Goal: Information Seeking & Learning: Understand process/instructions

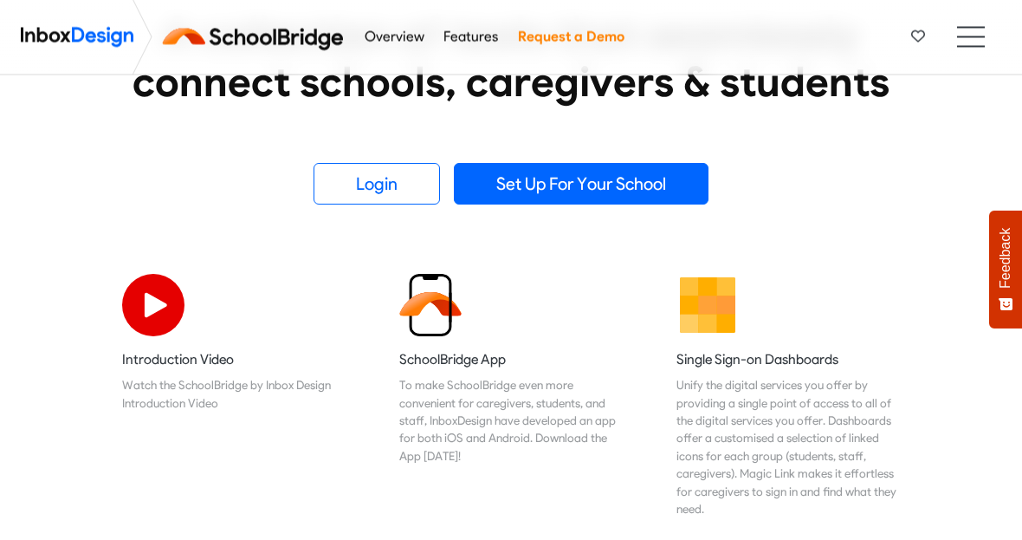
scroll to position [392, 0]
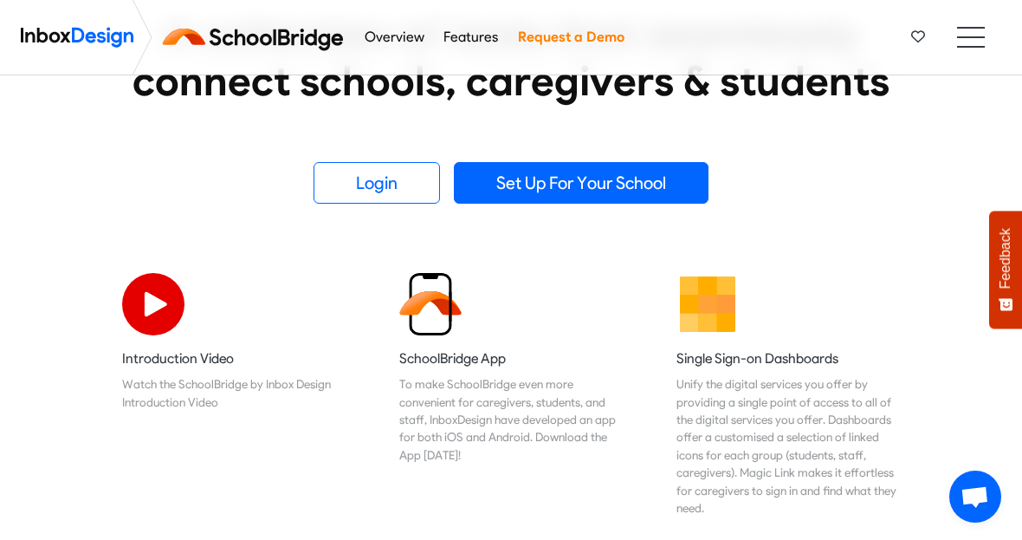
click at [147, 301] on img at bounding box center [153, 304] width 62 height 62
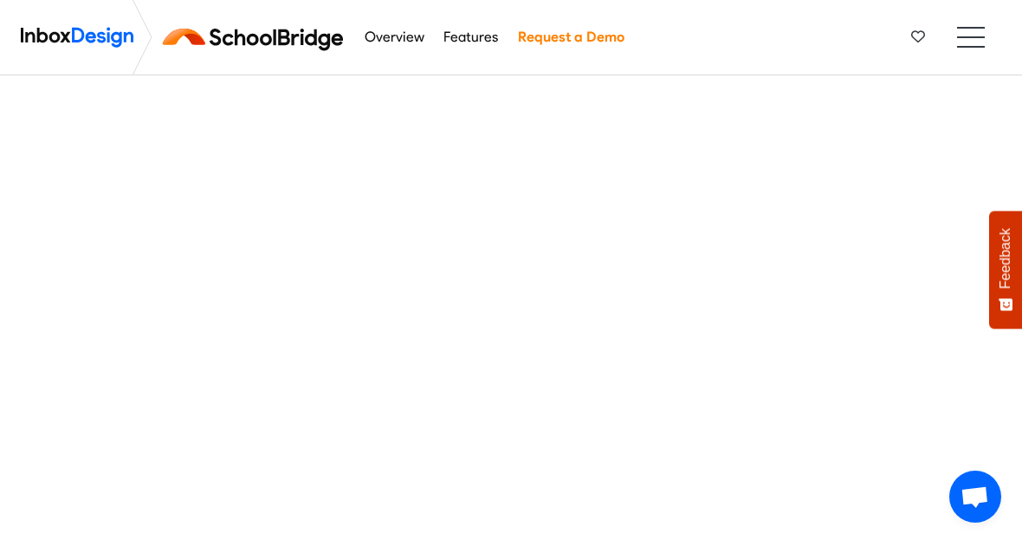
click at [976, 38] on ul at bounding box center [971, 37] width 28 height 21
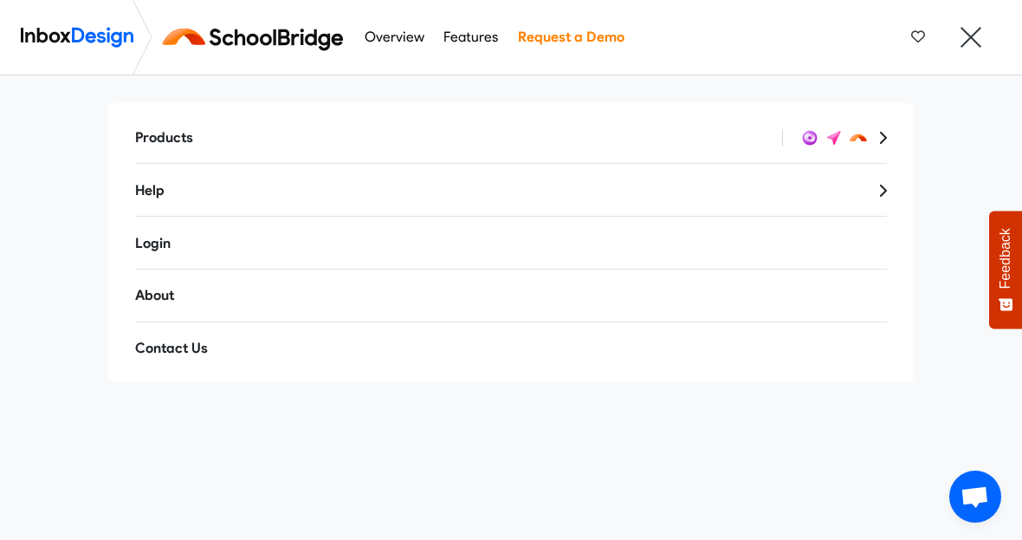
click at [889, 187] on link "Help" at bounding box center [511, 191] width 780 height 42
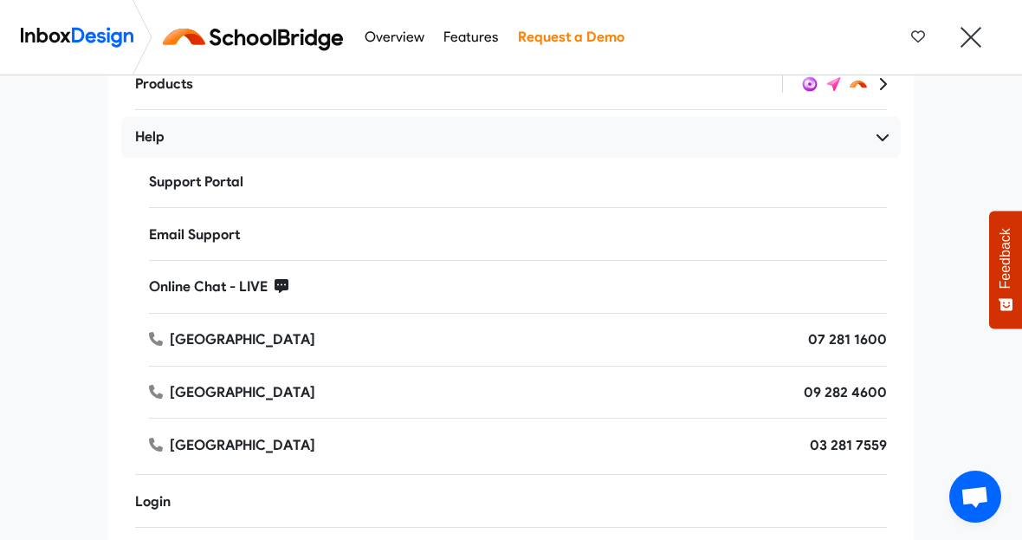
scroll to position [49, 0]
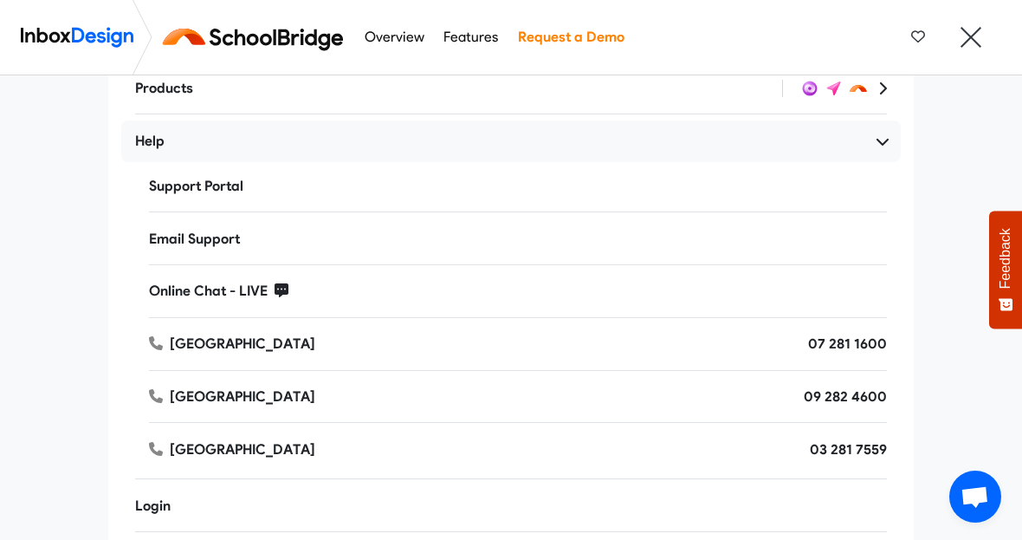
click at [257, 285] on span "Online Chat - LIVE" at bounding box center [212, 290] width 126 height 16
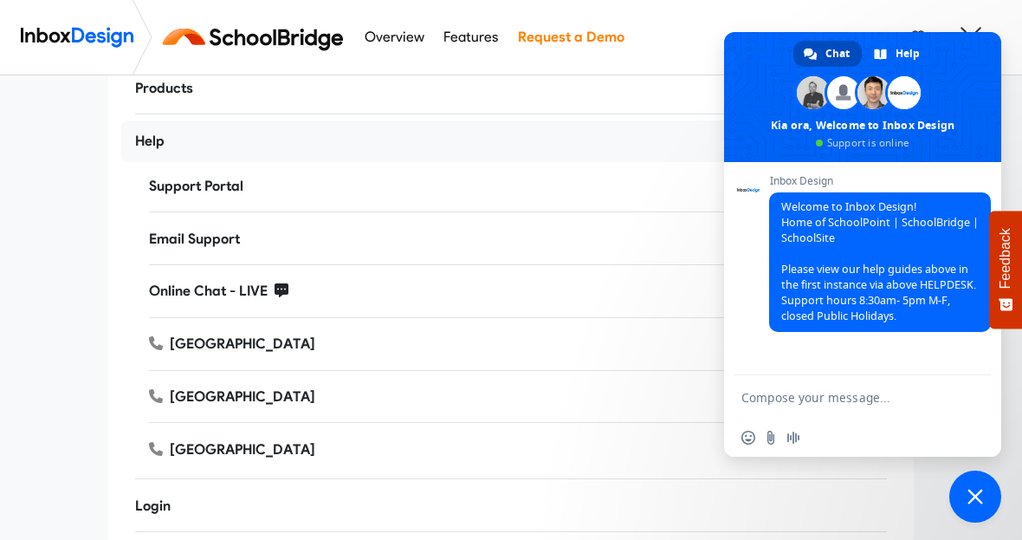
click at [901, 67] on span "Help" at bounding box center [908, 54] width 24 height 26
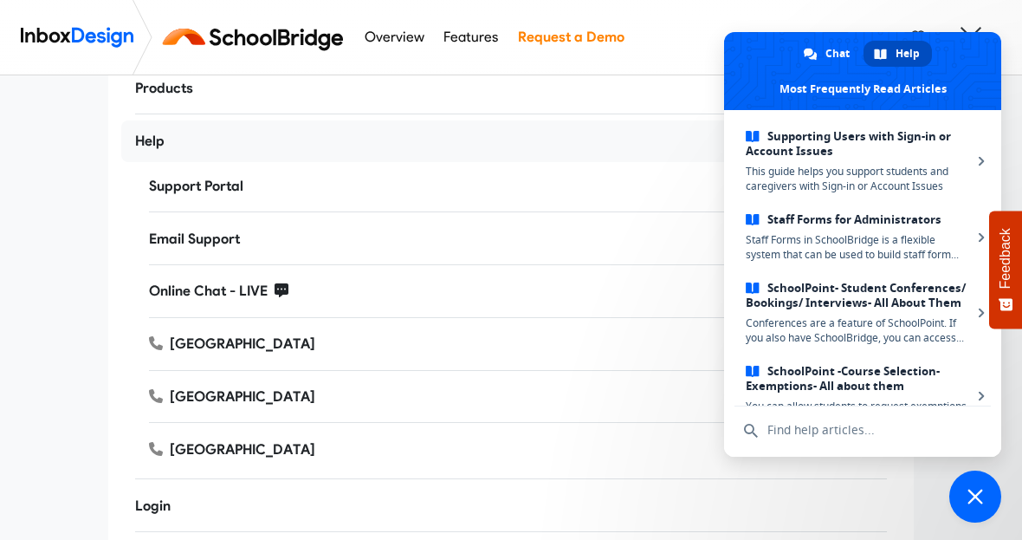
scroll to position [426, 0]
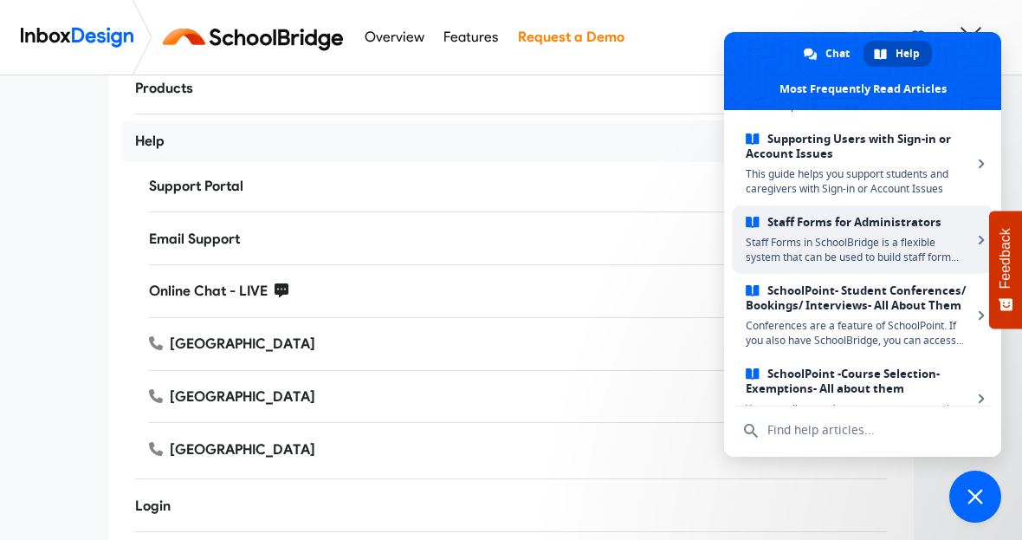
click at [974, 261] on link "Staff Forms for Administrators Staff Forms in SchoolBridge is a flexible system…" at bounding box center [863, 239] width 262 height 68
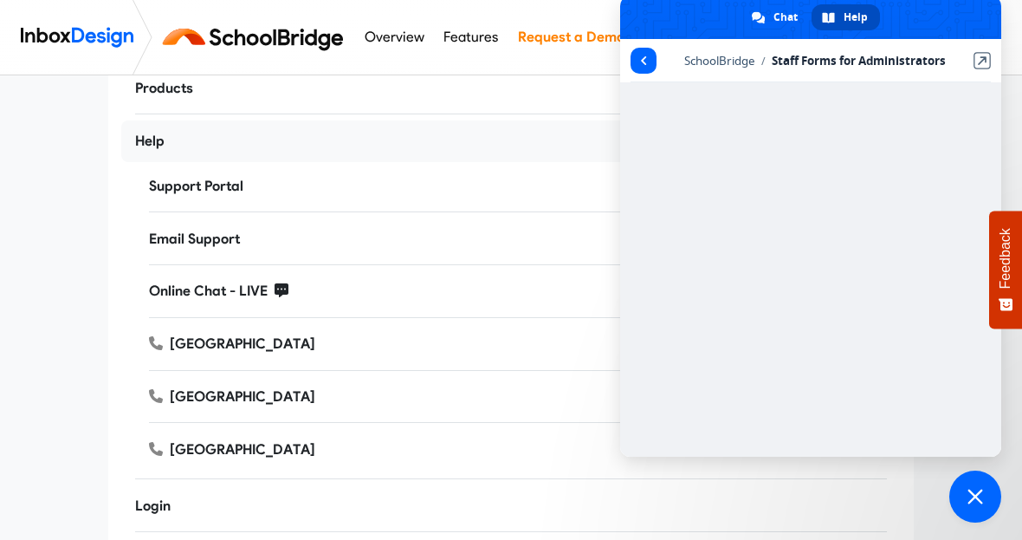
click at [652, 74] on span "Return to articles" at bounding box center [644, 61] width 26 height 26
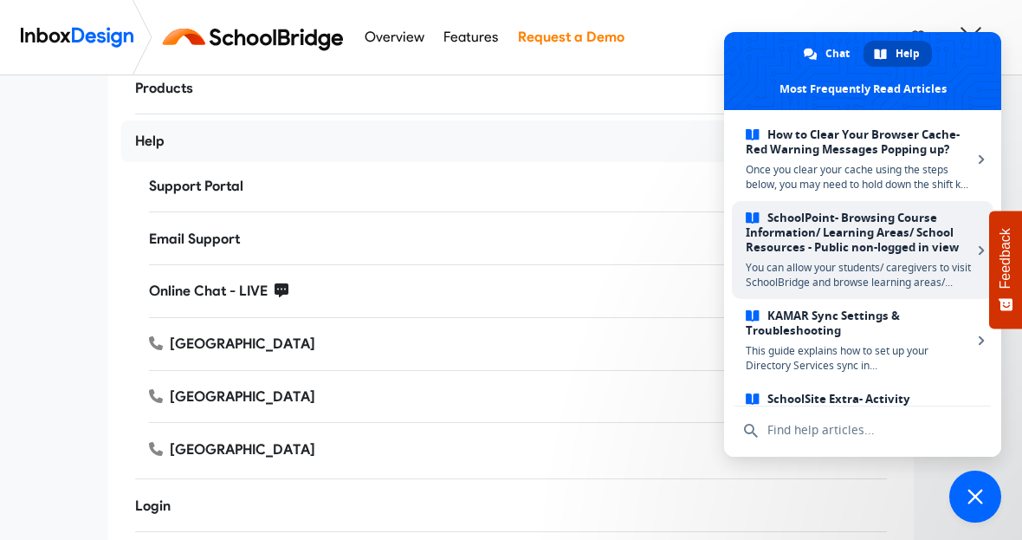
click at [902, 220] on span "SchoolPoint- Browsing Course Information/ Learning Areas/ School Resources - Pu…" at bounding box center [859, 233] width 226 height 44
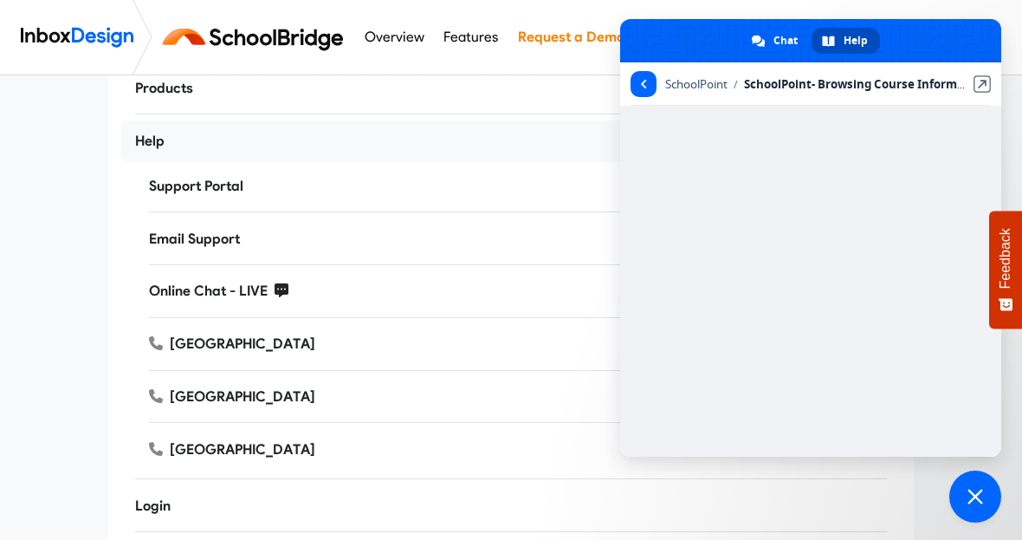
click at [645, 87] on span "Return to articles" at bounding box center [644, 84] width 6 height 9
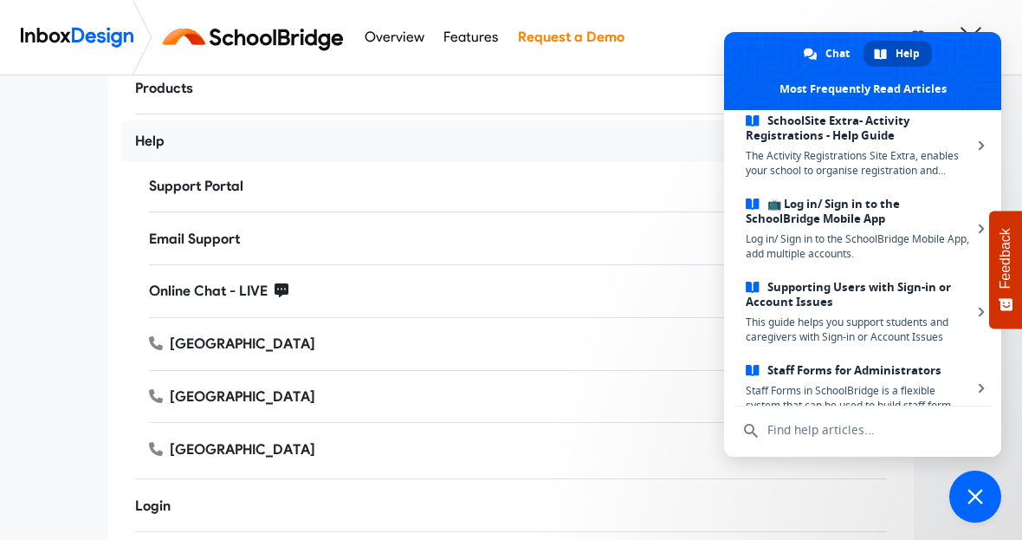
scroll to position [287, 0]
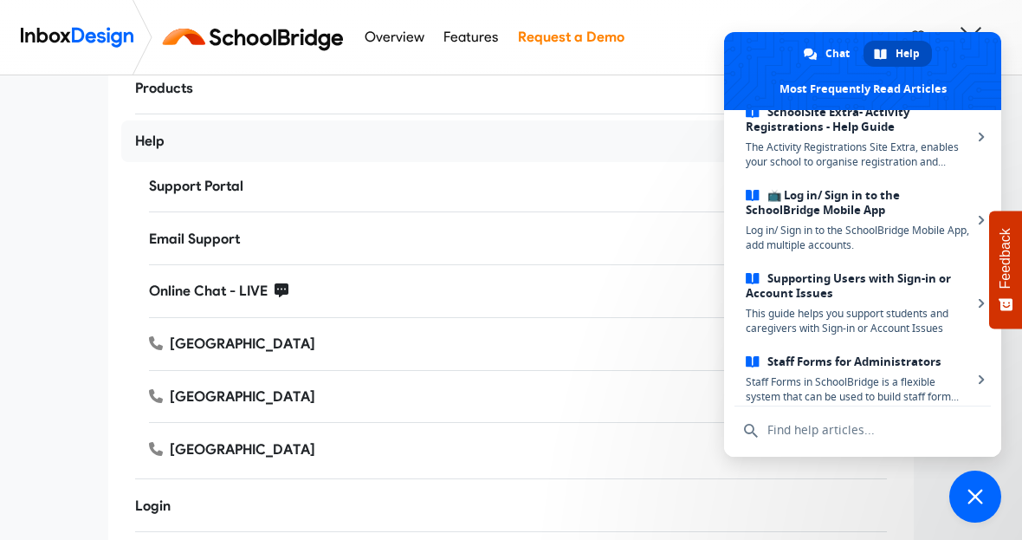
click at [906, 280] on span "Supporting Users with Sign-in or Account Issues" at bounding box center [859, 285] width 226 height 29
